Goal: Task Accomplishment & Management: Use online tool/utility

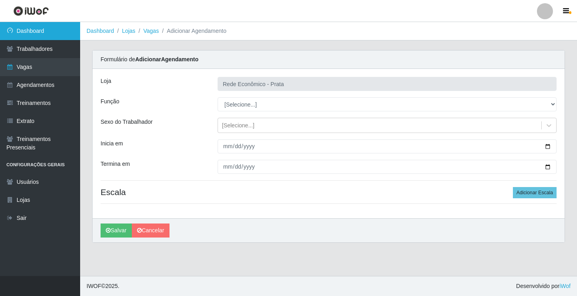
click at [55, 32] on link "Dashboard" at bounding box center [40, 31] width 80 height 18
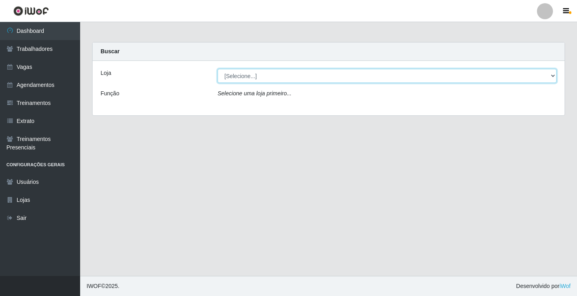
click at [551, 77] on select "[Selecione...] Rede Econômico - Prata" at bounding box center [387, 76] width 339 height 14
select select "192"
click at [218, 69] on select "[Selecione...] Rede Econômico - Prata" at bounding box center [387, 76] width 339 height 14
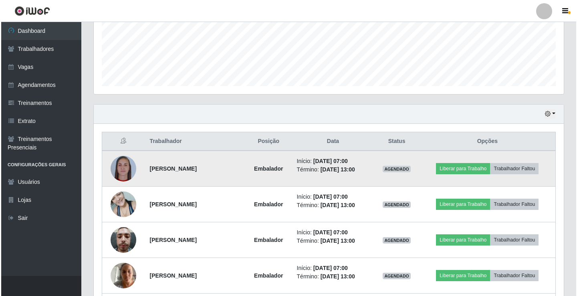
scroll to position [281, 0]
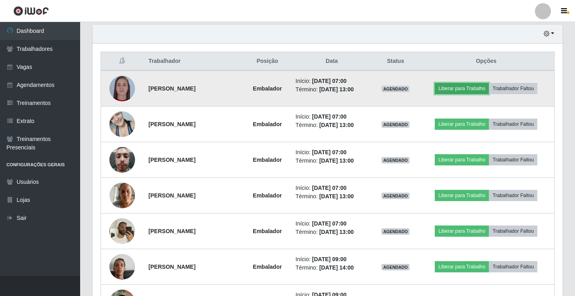
click at [480, 90] on button "Liberar para Trabalho" at bounding box center [462, 88] width 54 height 11
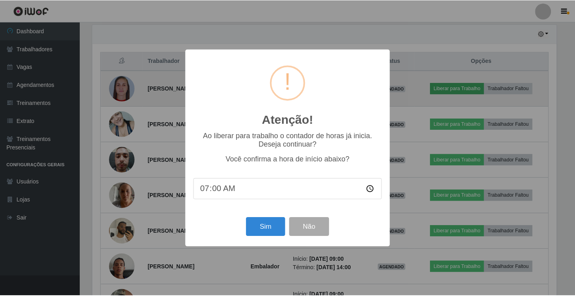
scroll to position [166, 466]
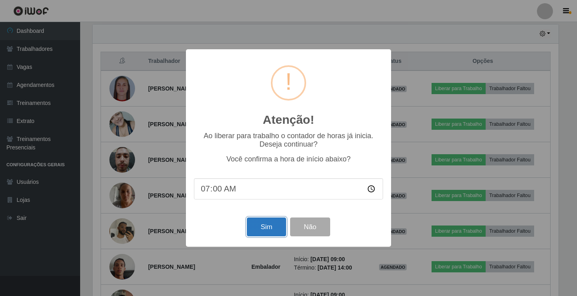
click at [271, 226] on button "Sim" at bounding box center [266, 227] width 39 height 19
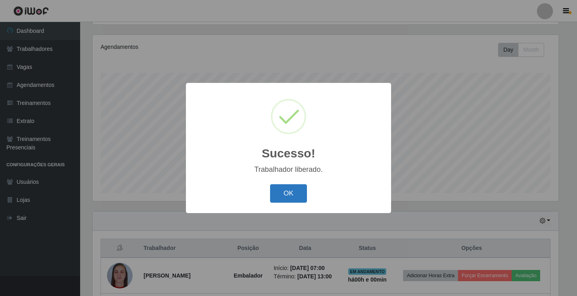
click at [286, 187] on button "OK" at bounding box center [288, 193] width 37 height 19
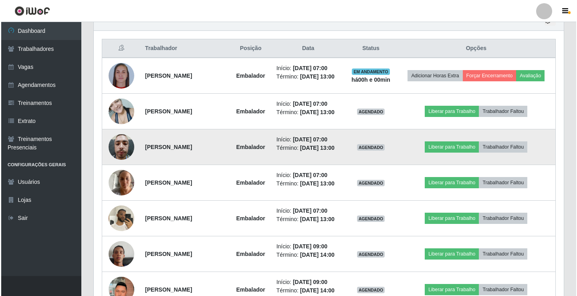
scroll to position [294, 0]
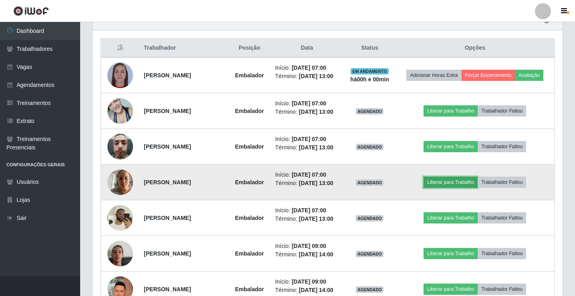
click at [448, 188] on button "Liberar para Trabalho" at bounding box center [451, 182] width 54 height 11
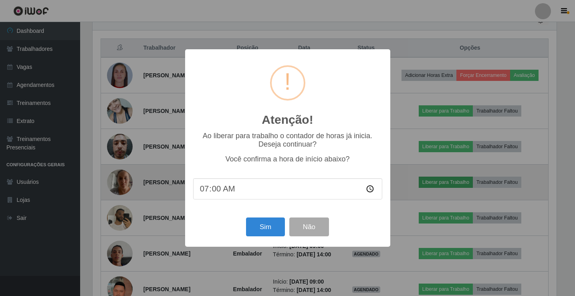
scroll to position [166, 466]
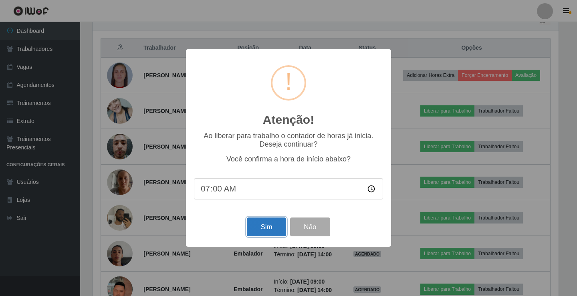
click at [269, 231] on button "Sim" at bounding box center [266, 227] width 39 height 19
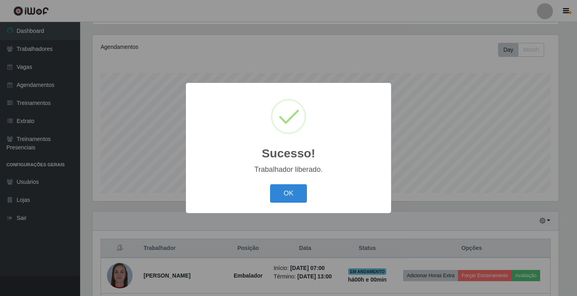
click at [270, 184] on button "OK" at bounding box center [288, 193] width 37 height 19
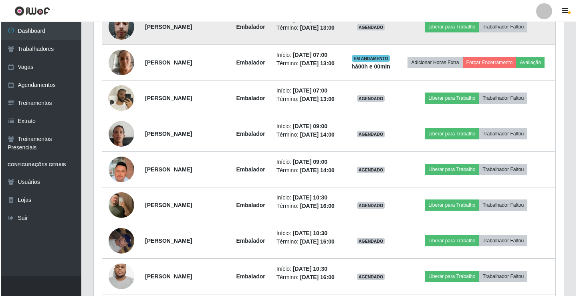
scroll to position [414, 0]
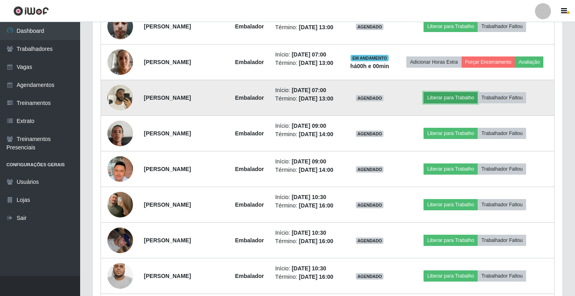
click at [438, 103] on button "Liberar para Trabalho" at bounding box center [451, 97] width 54 height 11
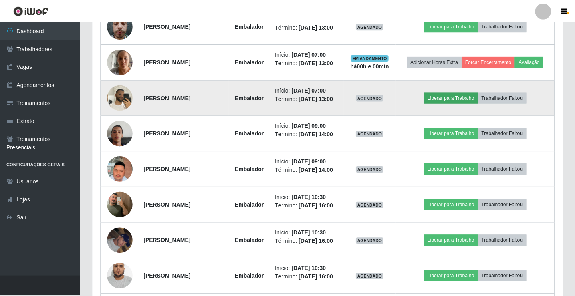
scroll to position [166, 466]
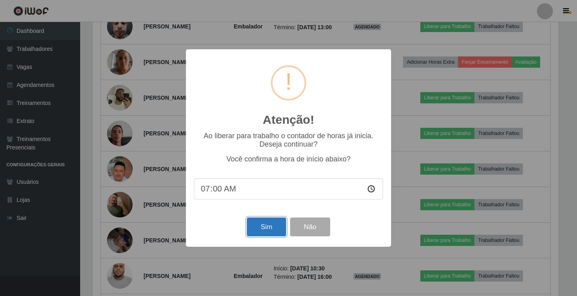
click at [262, 227] on button "Sim" at bounding box center [266, 227] width 39 height 19
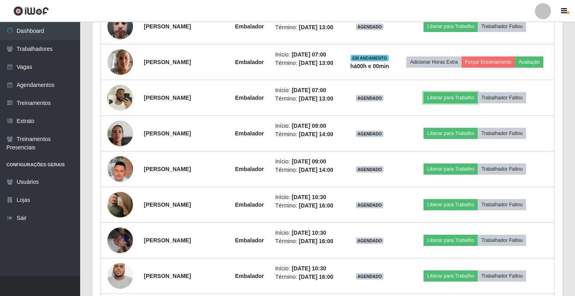
scroll to position [0, 0]
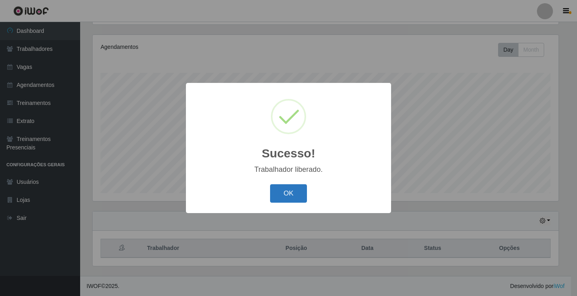
click at [279, 197] on button "OK" at bounding box center [288, 193] width 37 height 19
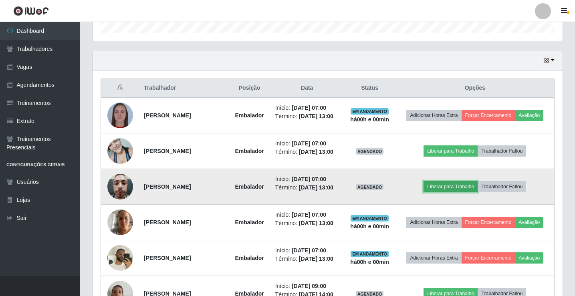
click at [458, 192] on button "Liberar para Trabalho" at bounding box center [451, 186] width 54 height 11
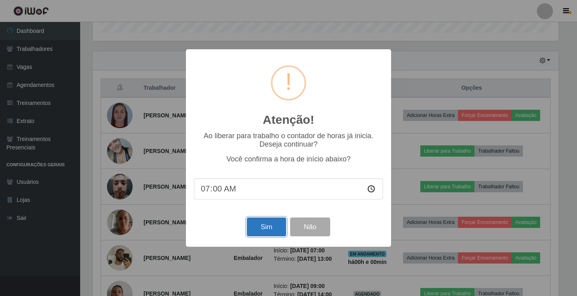
click at [269, 228] on button "Sim" at bounding box center [266, 227] width 39 height 19
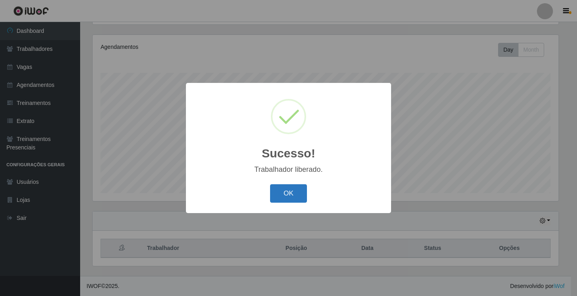
click at [284, 192] on button "OK" at bounding box center [288, 193] width 37 height 19
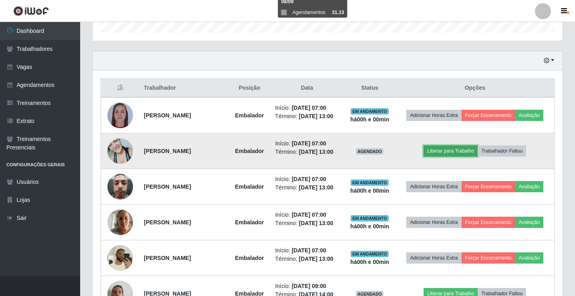
click at [453, 157] on button "Liberar para Trabalho" at bounding box center [451, 151] width 54 height 11
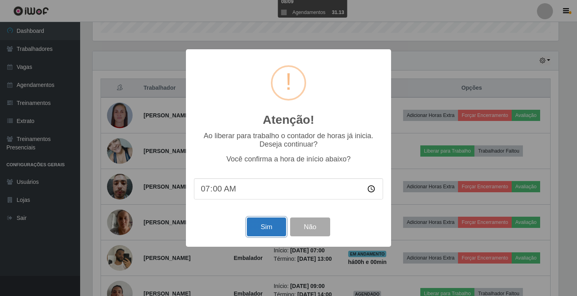
click at [261, 234] on button "Sim" at bounding box center [266, 227] width 39 height 19
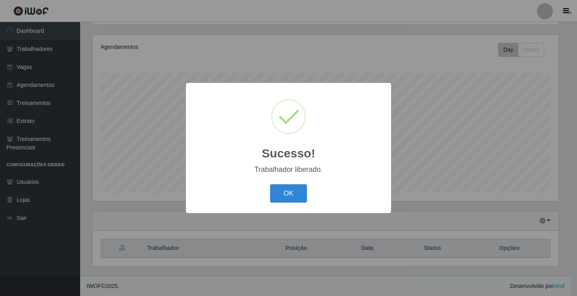
click at [270, 184] on button "OK" at bounding box center [288, 193] width 37 height 19
